Goal: Task Accomplishment & Management: Complete application form

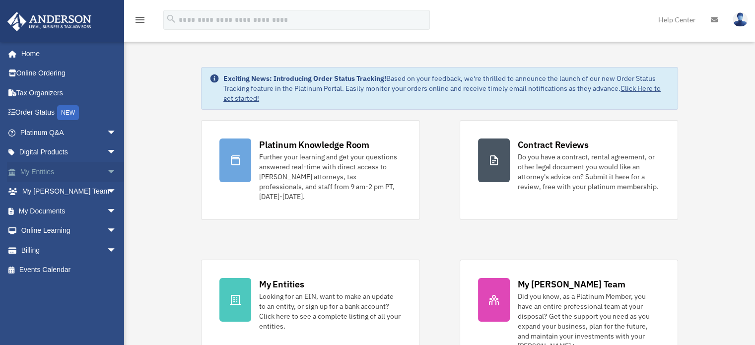
click at [49, 171] on link "My Entities arrow_drop_down" at bounding box center [69, 172] width 125 height 20
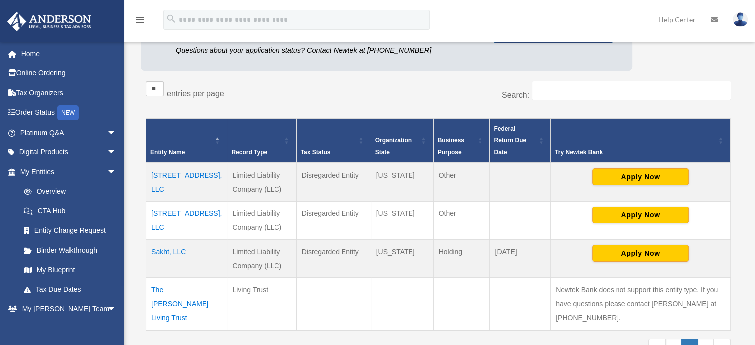
scroll to position [131, 0]
click at [623, 168] on button "Apply Now" at bounding box center [640, 176] width 97 height 17
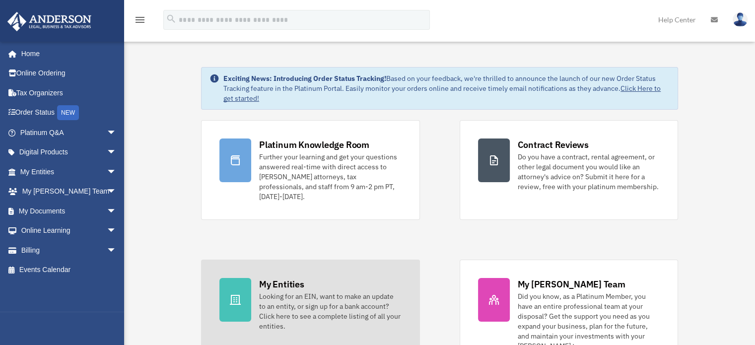
click at [316, 299] on div "Looking for an EIN, want to make an update to an entity, or sign up for a bank …" at bounding box center [330, 311] width 142 height 40
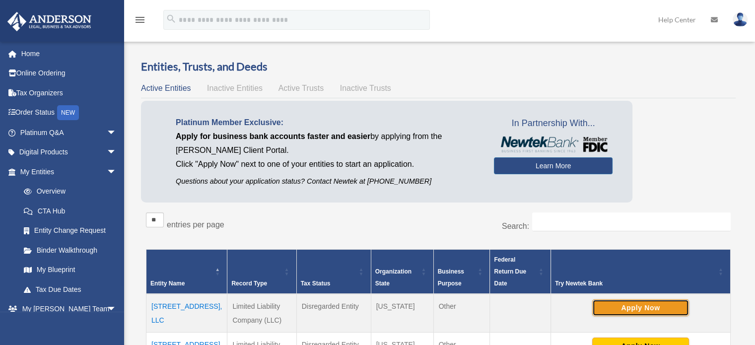
click at [638, 299] on button "Apply Now" at bounding box center [640, 307] width 97 height 17
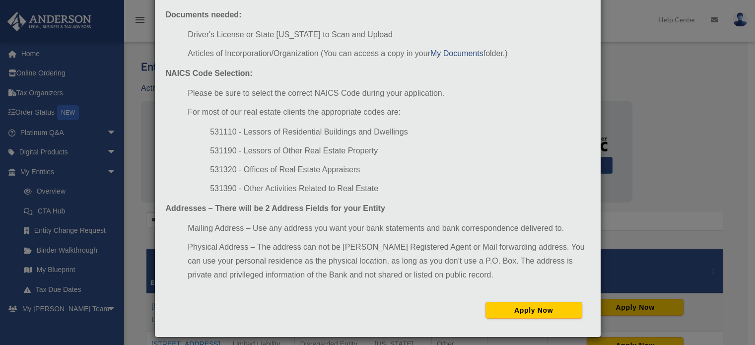
scroll to position [103, 0]
click at [532, 307] on button "Apply Now" at bounding box center [533, 310] width 97 height 17
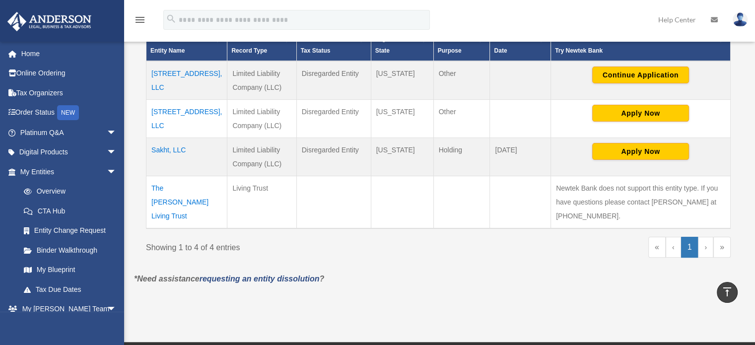
scroll to position [237, 0]
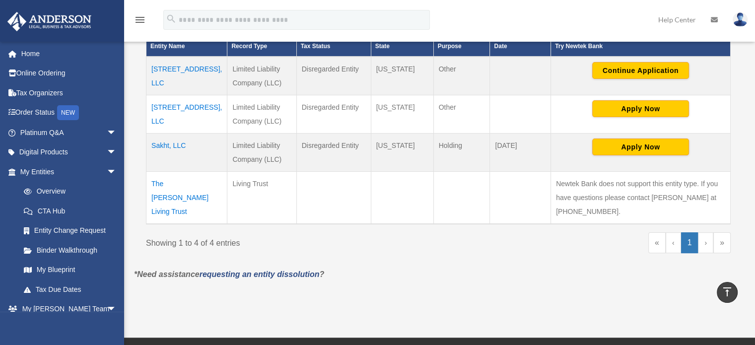
click at [727, 289] on icon "vertical_align_top" at bounding box center [727, 292] width 12 height 12
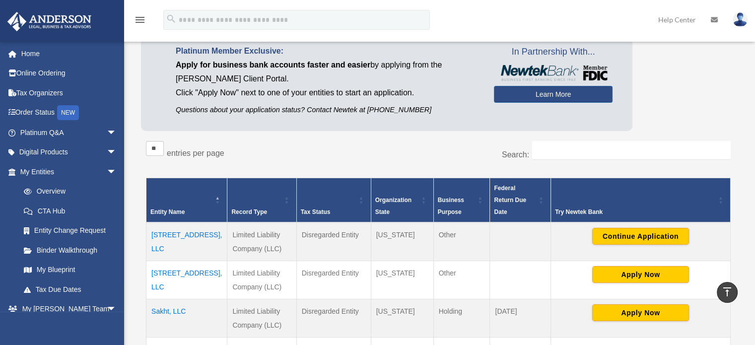
scroll to position [0, 0]
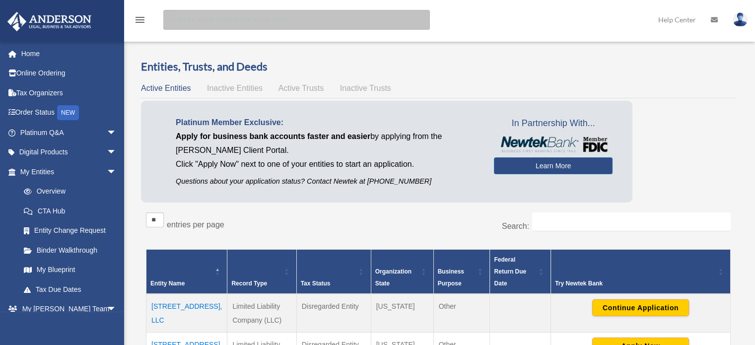
click at [261, 19] on input "search" at bounding box center [296, 20] width 266 height 20
